Goal: Transaction & Acquisition: Purchase product/service

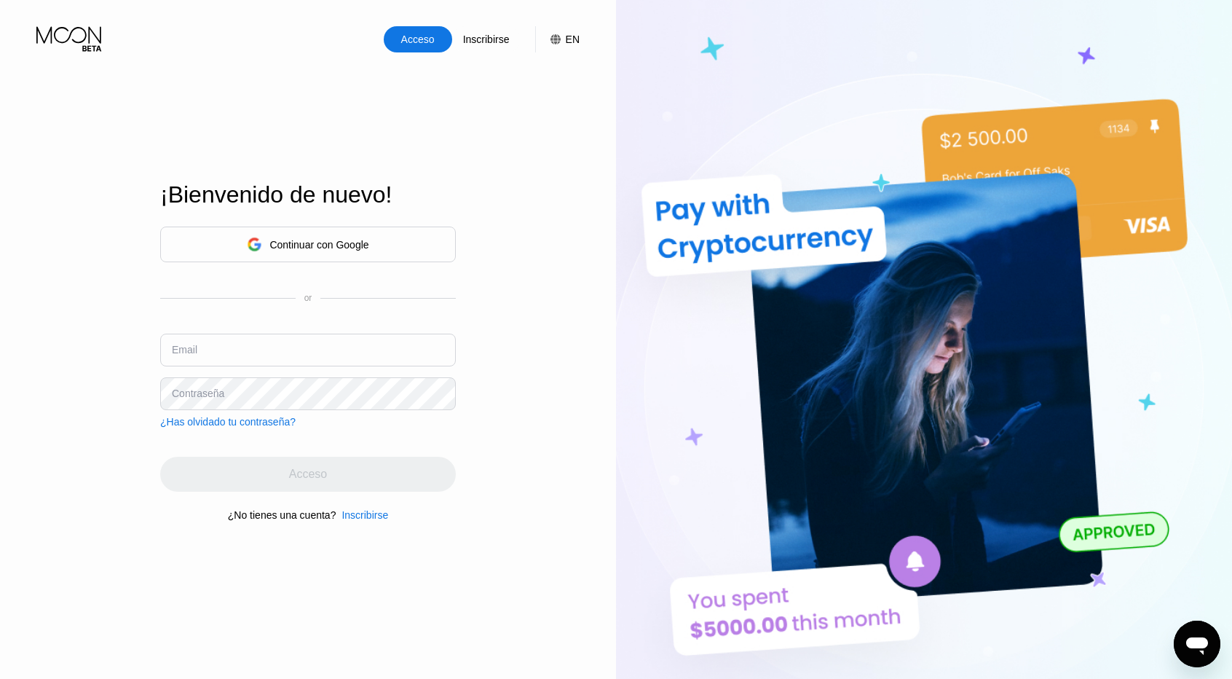
click at [210, 350] on input "text" at bounding box center [308, 350] width 296 height 33
click at [212, 352] on input "text" at bounding box center [308, 350] width 296 height 33
click at [268, 355] on input "text" at bounding box center [308, 350] width 296 height 33
type input "[EMAIL_ADDRESS][DOMAIN_NAME]"
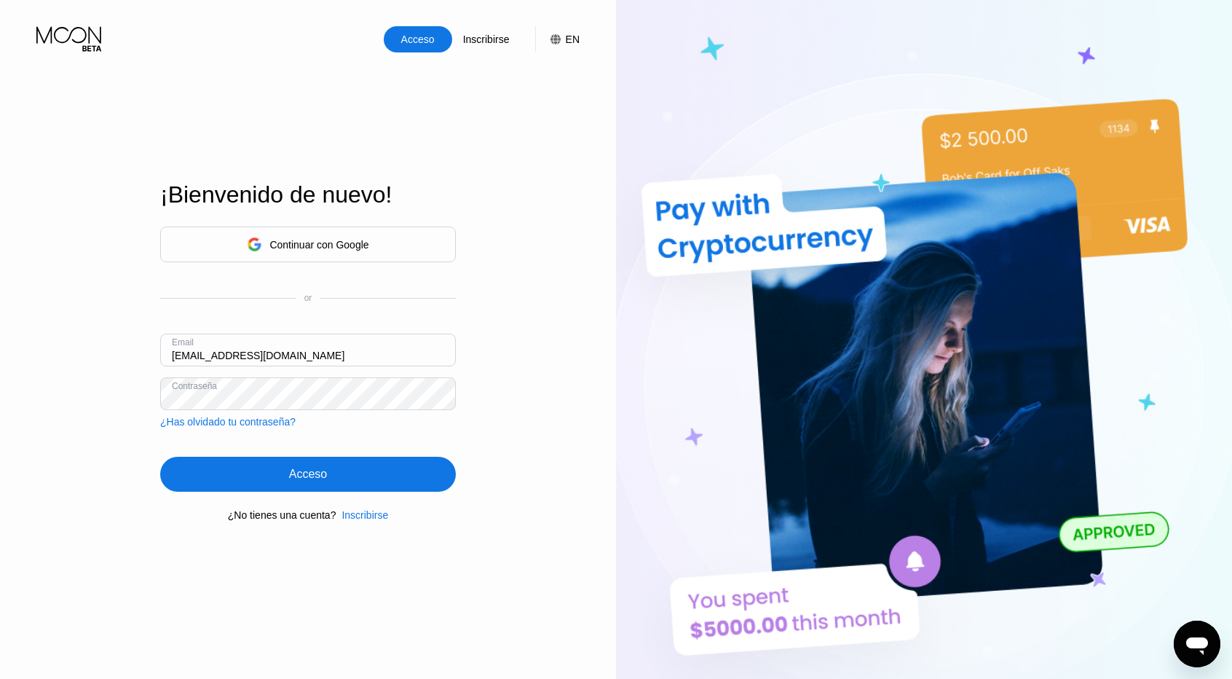
click at [321, 478] on div "Acceso" at bounding box center [308, 474] width 38 height 15
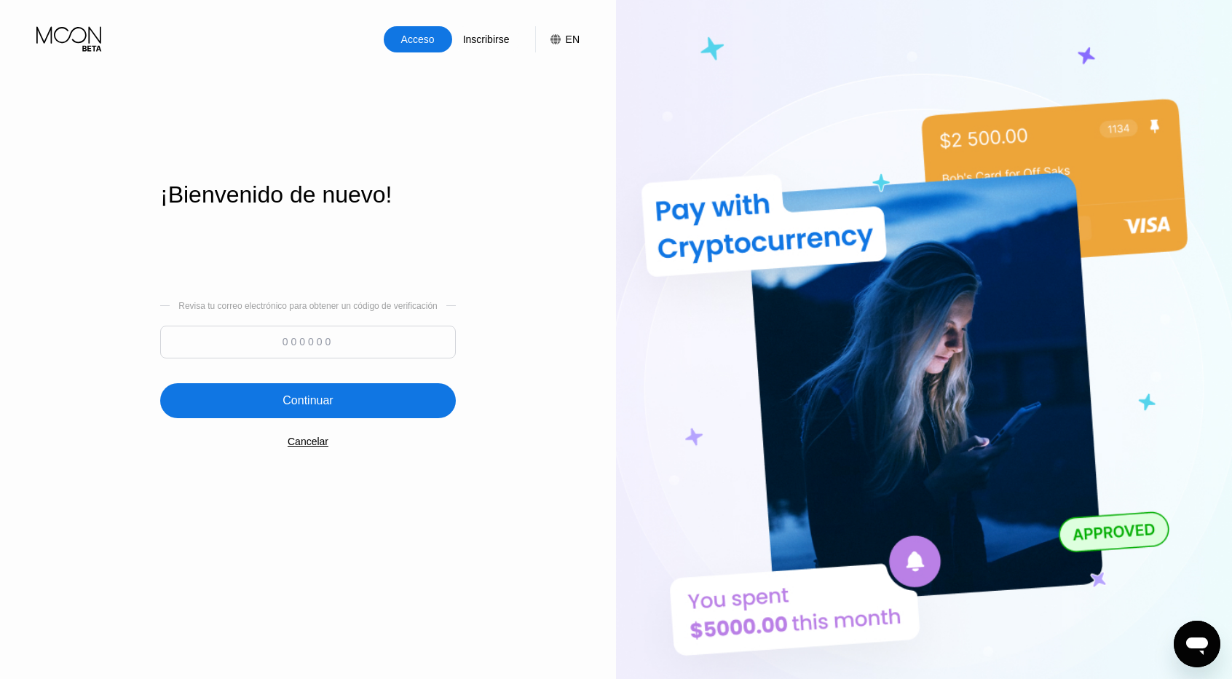
click at [383, 336] on input at bounding box center [308, 342] width 296 height 33
type input "482914"
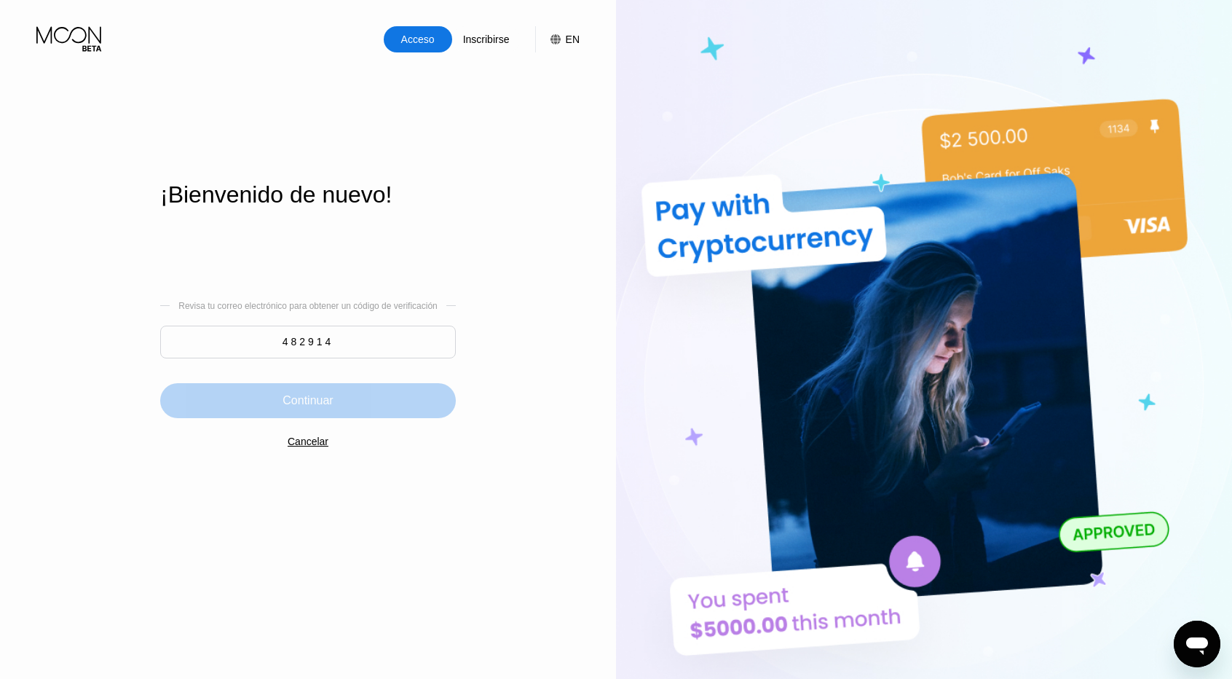
click at [338, 387] on div "Continuar" at bounding box center [308, 400] width 296 height 35
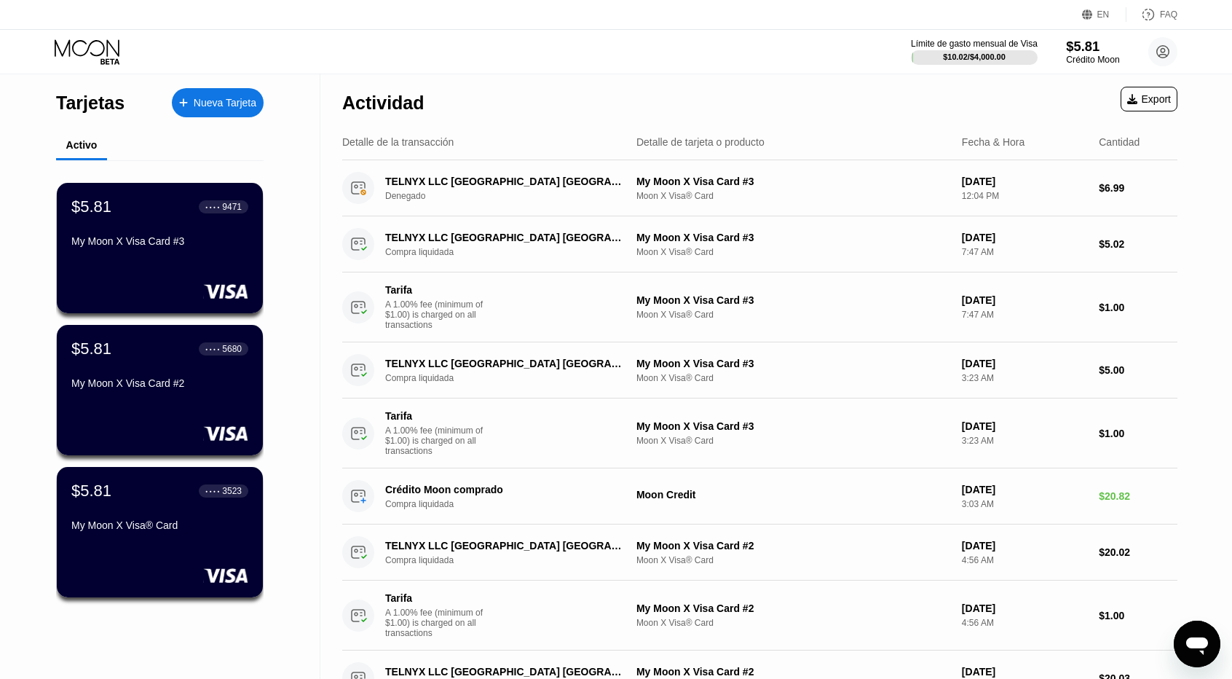
click at [1082, 50] on div "$5.81" at bounding box center [1092, 46] width 53 height 15
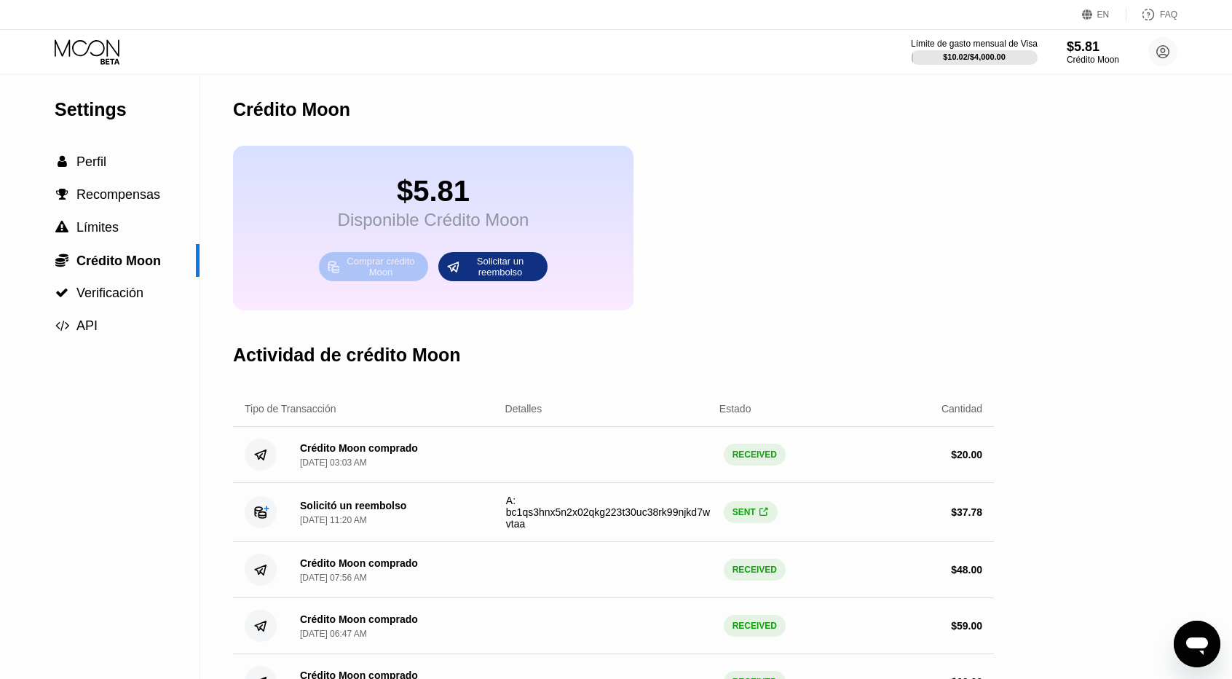
click at [387, 278] on div "Comprar crédito Moon" at bounding box center [381, 266] width 80 height 23
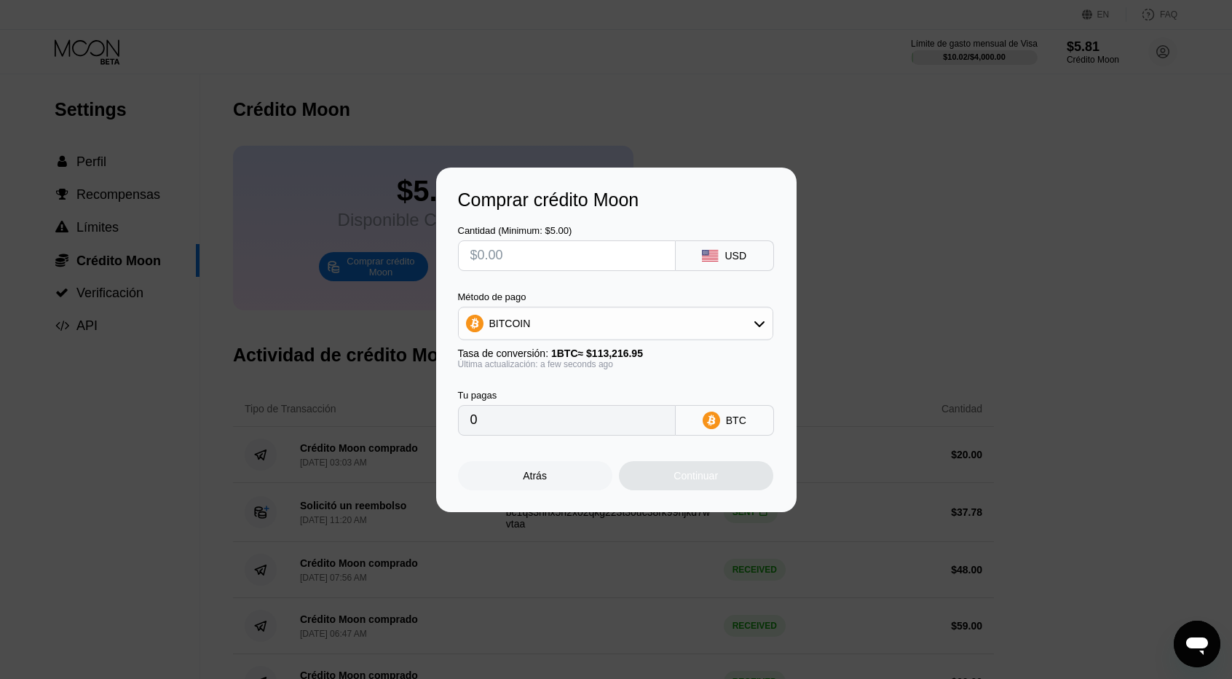
click at [557, 336] on div "BITCOIN" at bounding box center [616, 323] width 314 height 29
click at [541, 363] on div "BITCOIN" at bounding box center [624, 364] width 275 height 12
click at [548, 268] on input "text" at bounding box center [566, 255] width 193 height 29
type input "$1"
type input "0.00000884"
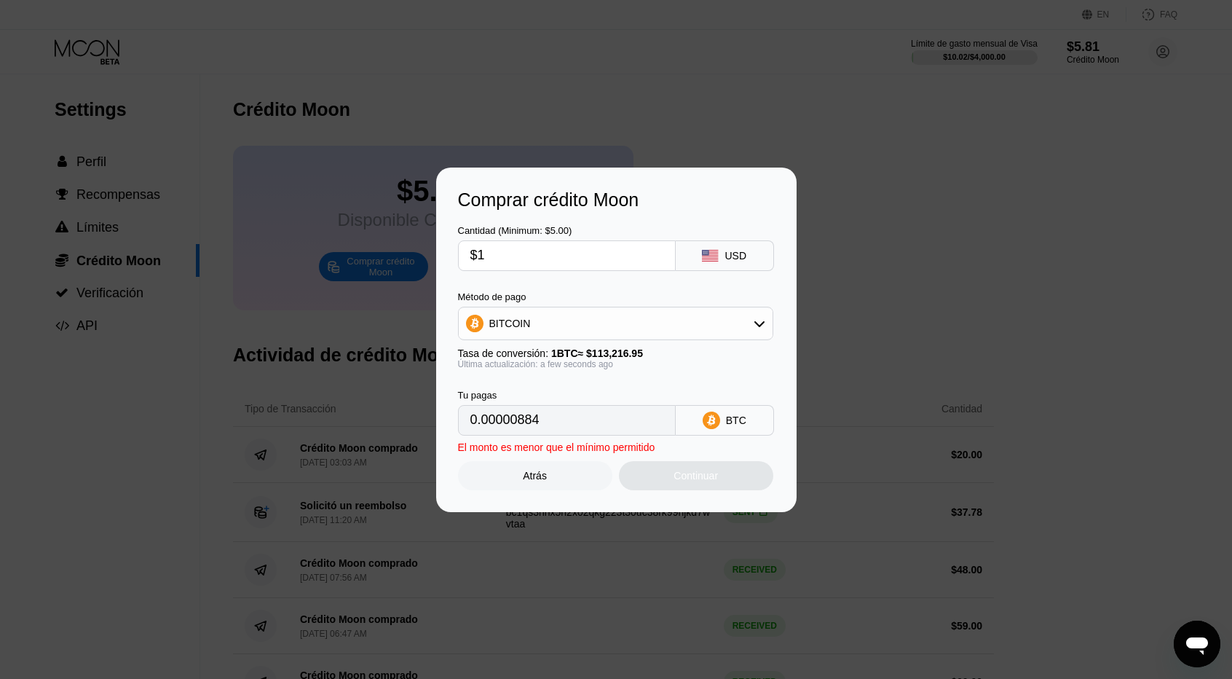
type input "$10"
type input "0.00008833"
type input "$100"
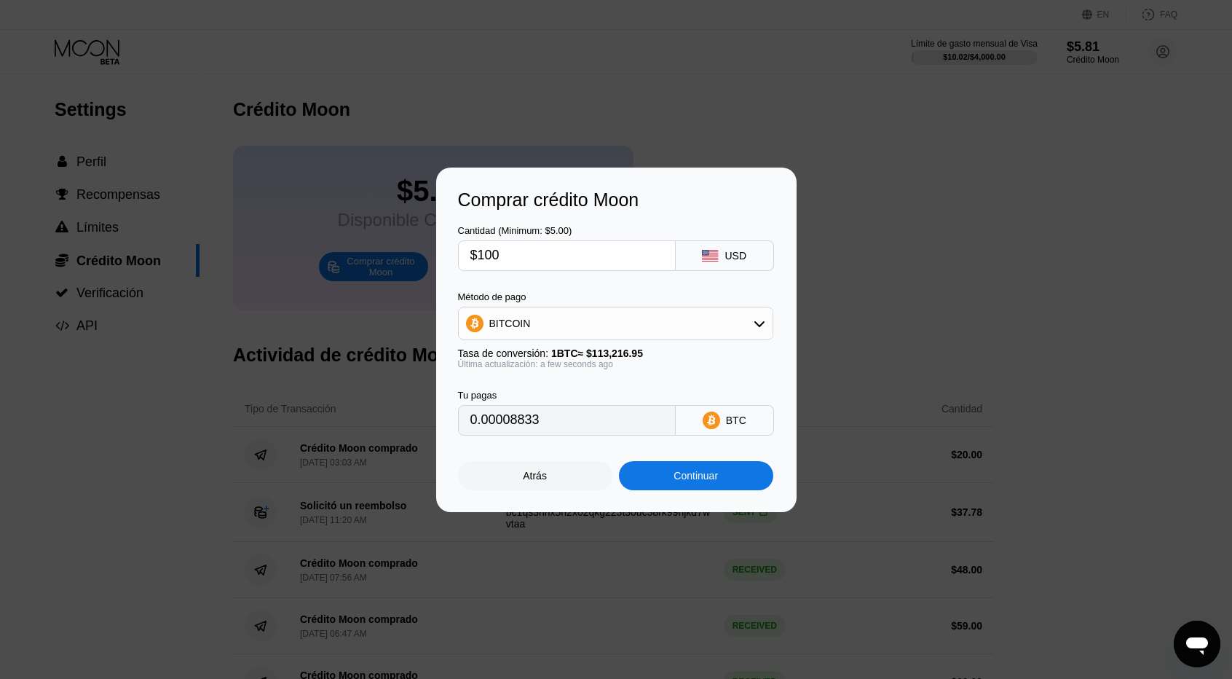
type input "0.00088326"
type input "$100"
click at [690, 478] on div "Continuar" at bounding box center [696, 476] width 44 height 12
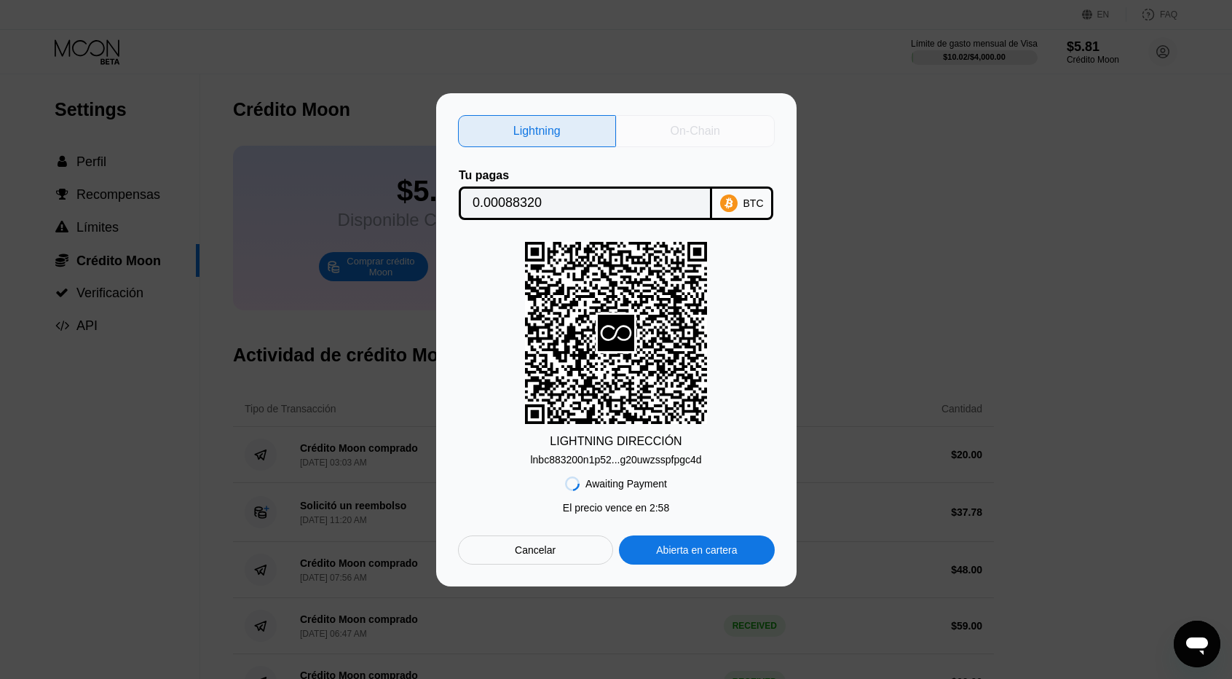
click at [696, 124] on div "On-Chain" at bounding box center [696, 131] width 50 height 15
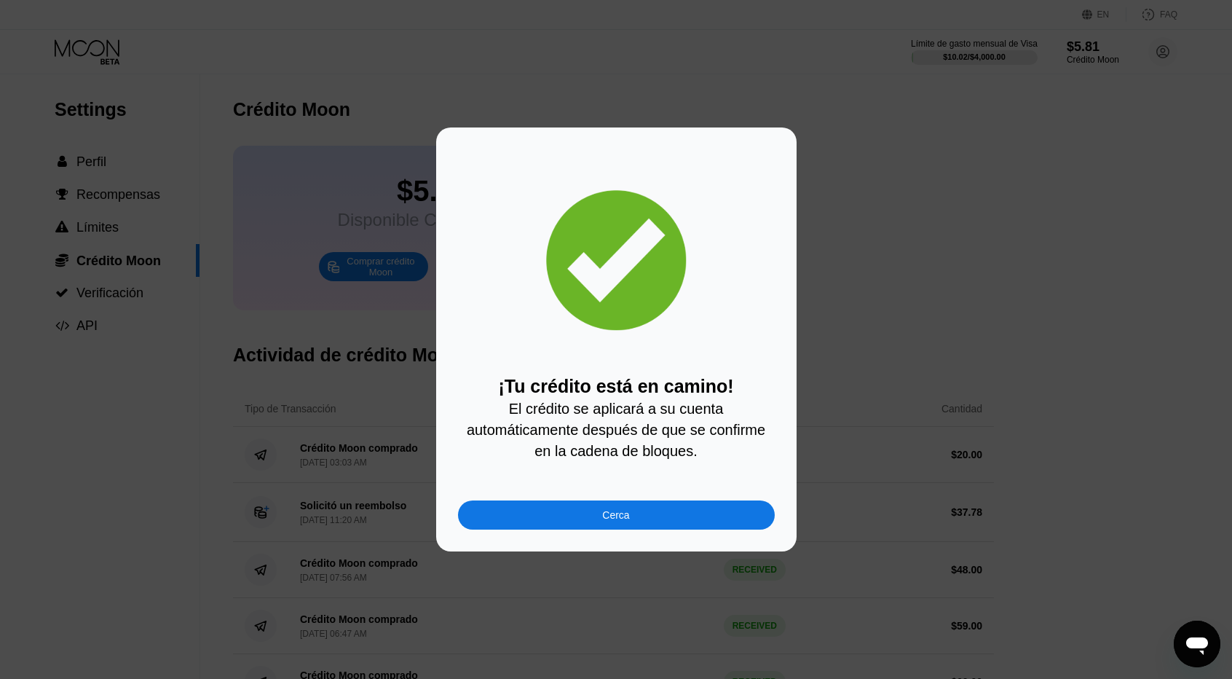
click at [851, 310] on div "¡Tu crédito está en camino! El crédito se aplicará a su cuenta automáticamente …" at bounding box center [616, 339] width 1232 height 424
click at [559, 524] on div "Cerca" at bounding box center [616, 514] width 317 height 29
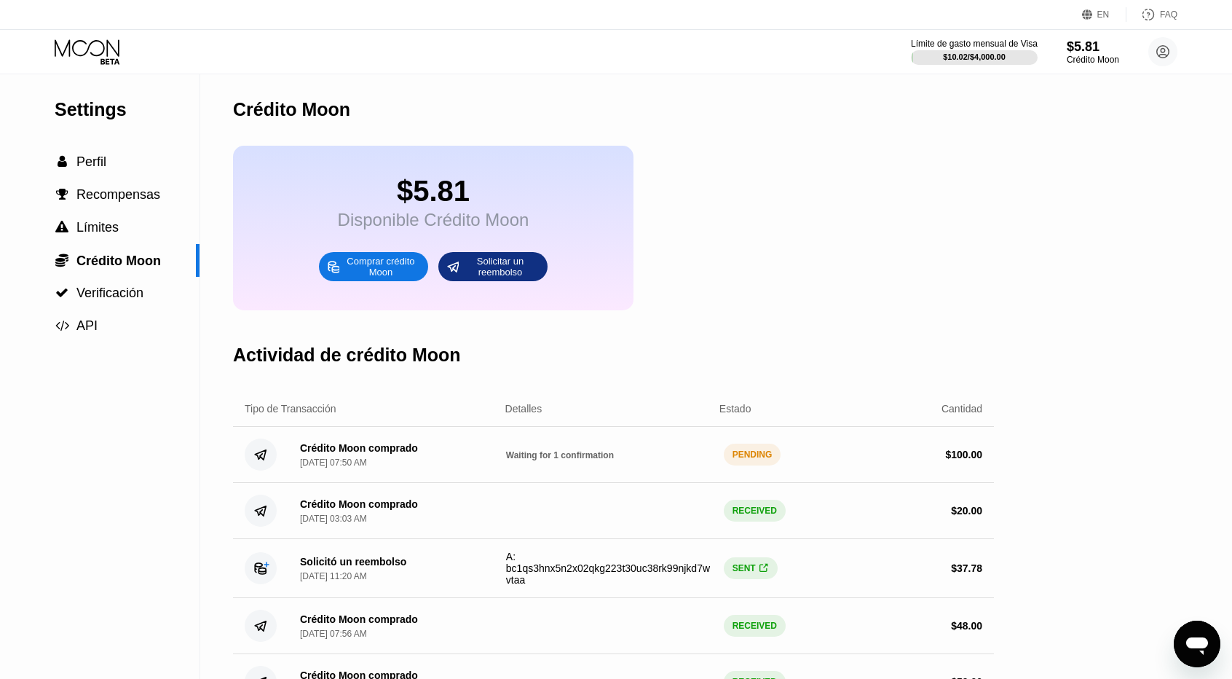
click at [741, 465] on div "PENDING" at bounding box center [753, 455] width 58 height 22
click at [565, 460] on span "Waiting for 1 confirmation" at bounding box center [560, 455] width 108 height 10
click at [376, 454] on div "Crédito Moon comprado" at bounding box center [359, 448] width 118 height 12
click at [574, 460] on span "Waiting for 2 confirmations" at bounding box center [562, 455] width 113 height 10
click at [314, 468] on div "Crédito Moon comprado [DATE] 07:50 AM" at bounding box center [359, 454] width 118 height 25
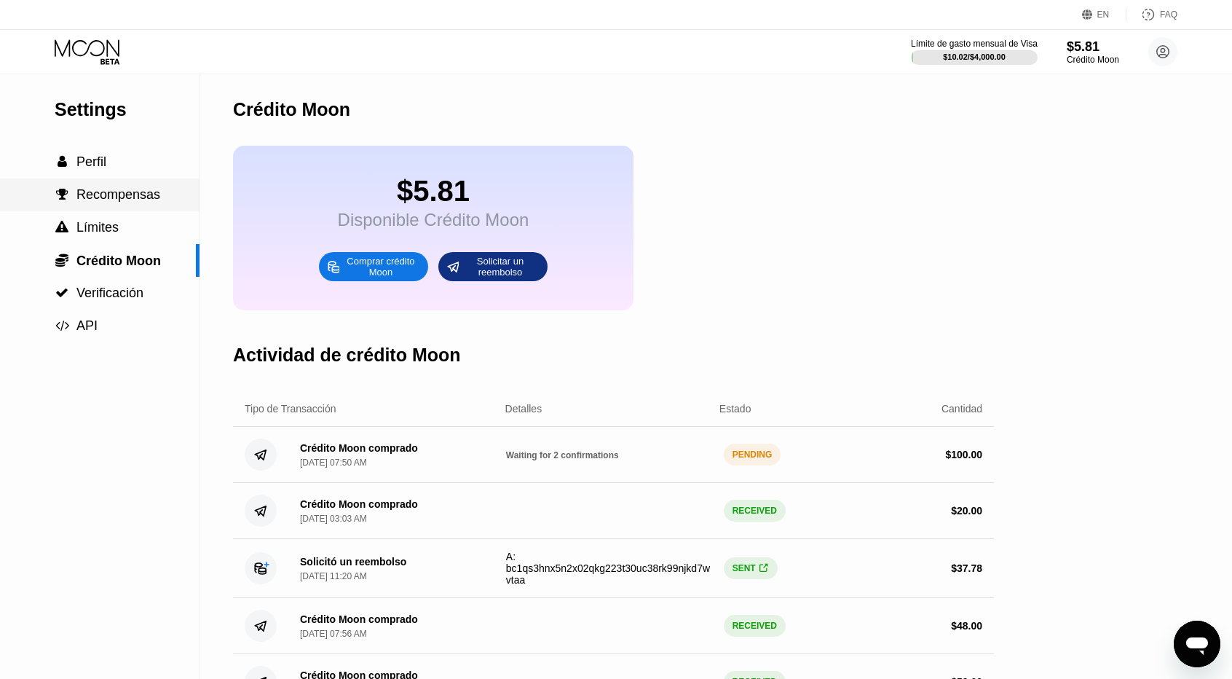
click at [134, 168] on div " Perfil" at bounding box center [100, 161] width 200 height 15
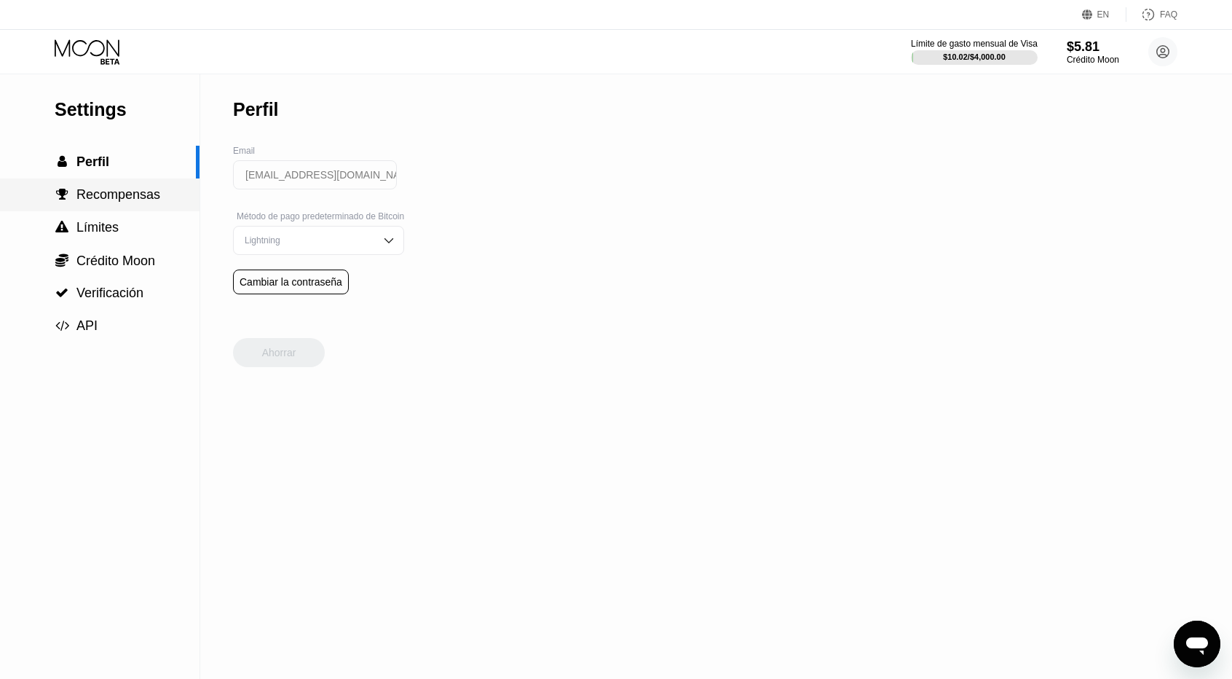
click at [134, 190] on span "Recompensas" at bounding box center [118, 194] width 84 height 15
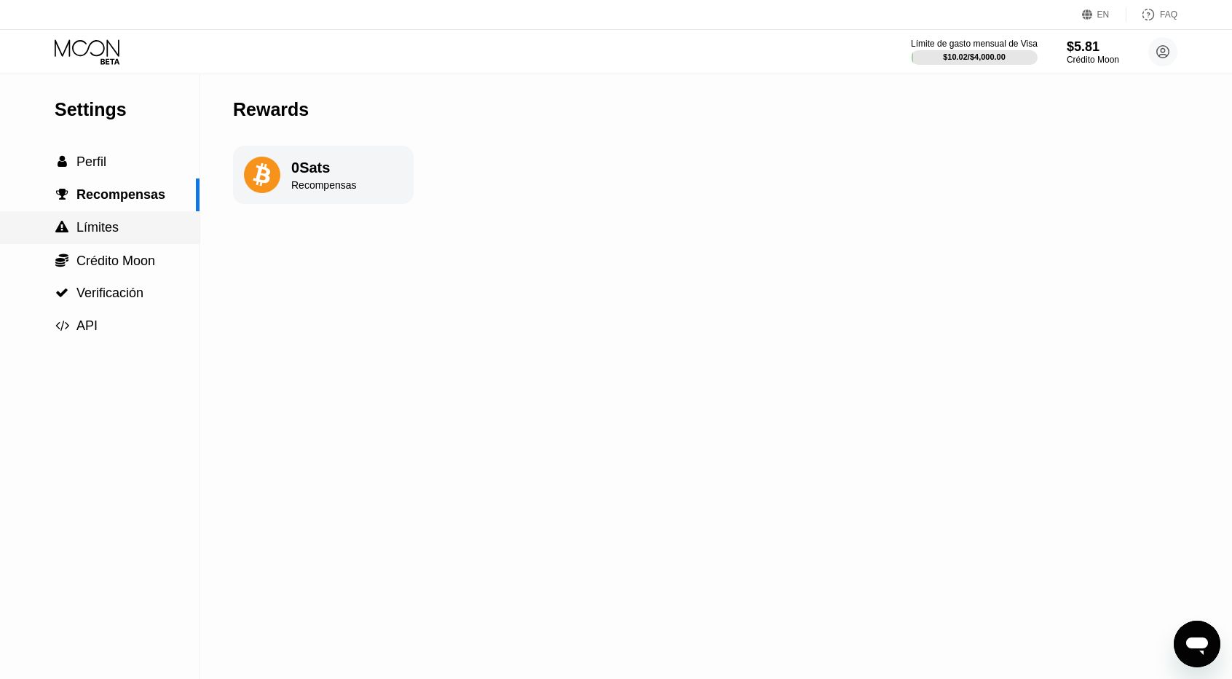
click at [125, 222] on div " Límites" at bounding box center [100, 227] width 200 height 15
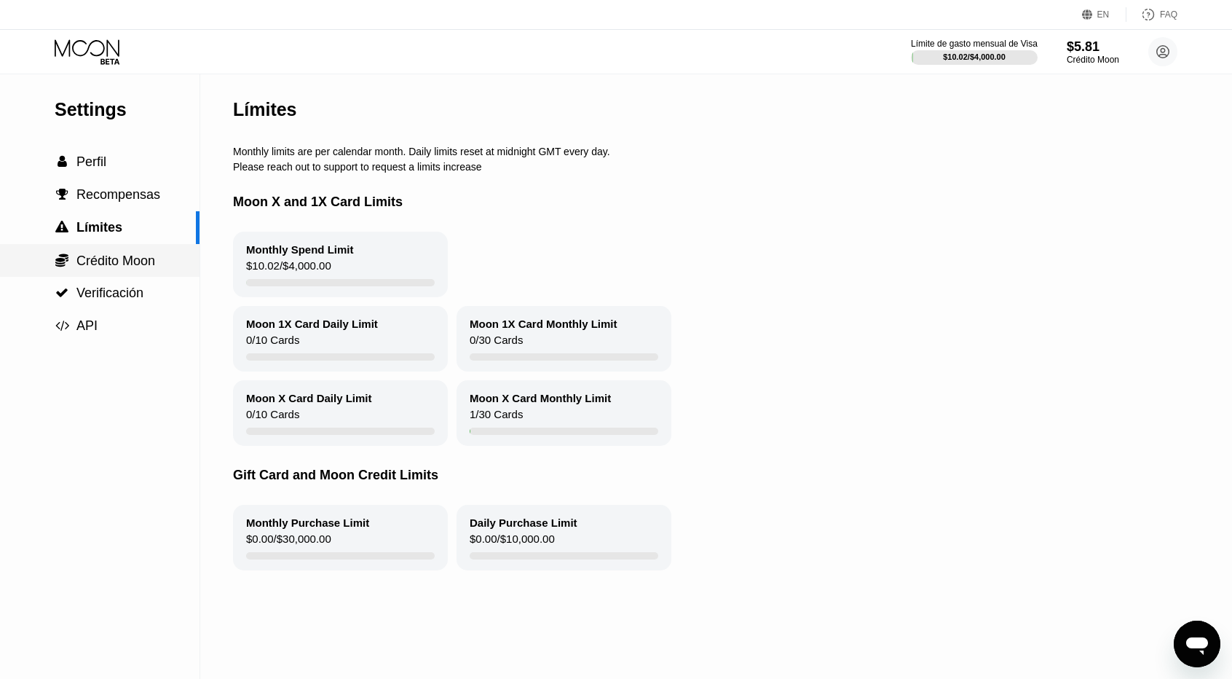
click at [129, 263] on span "Crédito Moon" at bounding box center [115, 260] width 79 height 15
